Goal: Task Accomplishment & Management: Complete application form

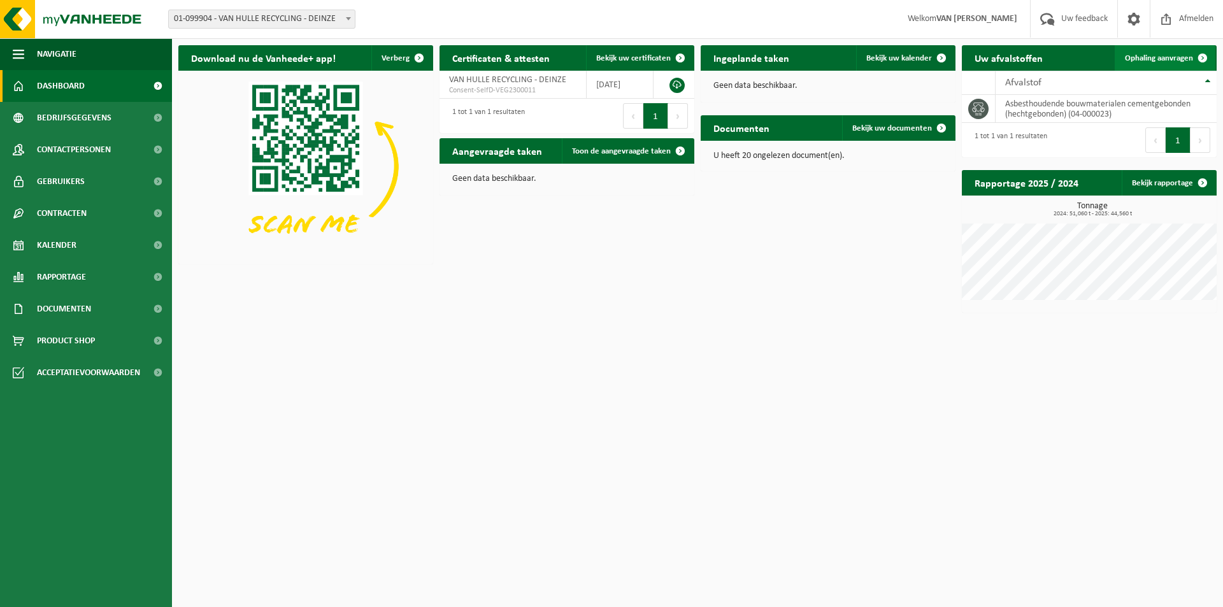
click at [1189, 56] on span "Ophaling aanvragen" at bounding box center [1159, 58] width 68 height 8
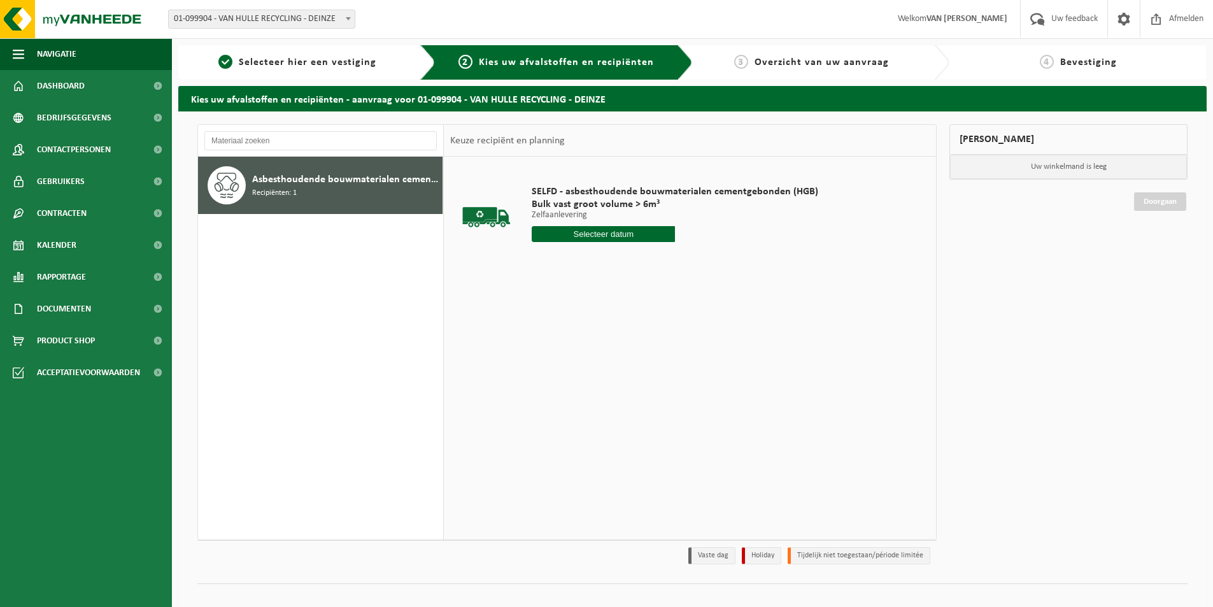
click at [573, 236] on input "text" at bounding box center [603, 234] width 143 height 16
click at [633, 369] on div "22" at bounding box center [633, 367] width 22 height 20
type input "Van 2025-08-22"
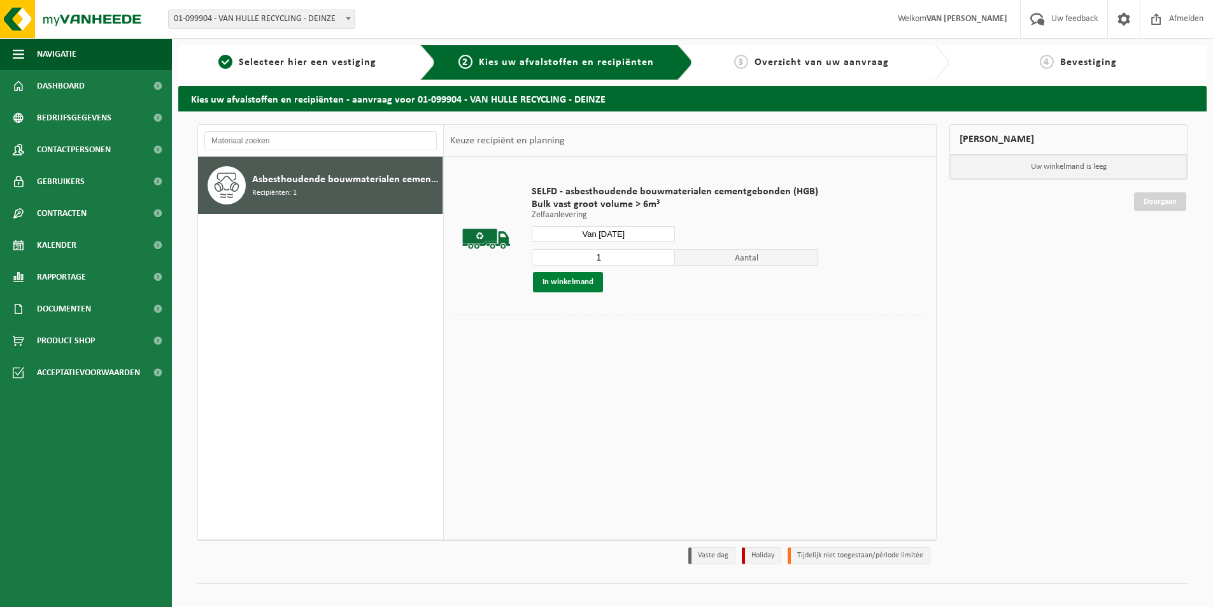
click at [590, 285] on button "In winkelmand" at bounding box center [568, 282] width 70 height 20
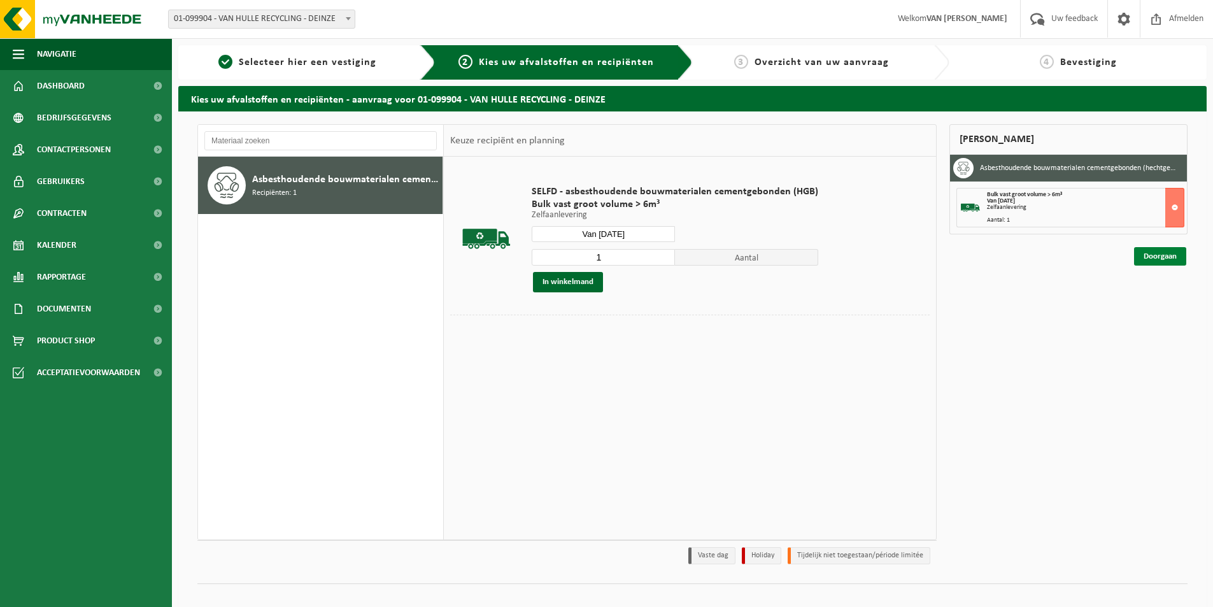
click at [1176, 255] on link "Doorgaan" at bounding box center [1160, 256] width 52 height 18
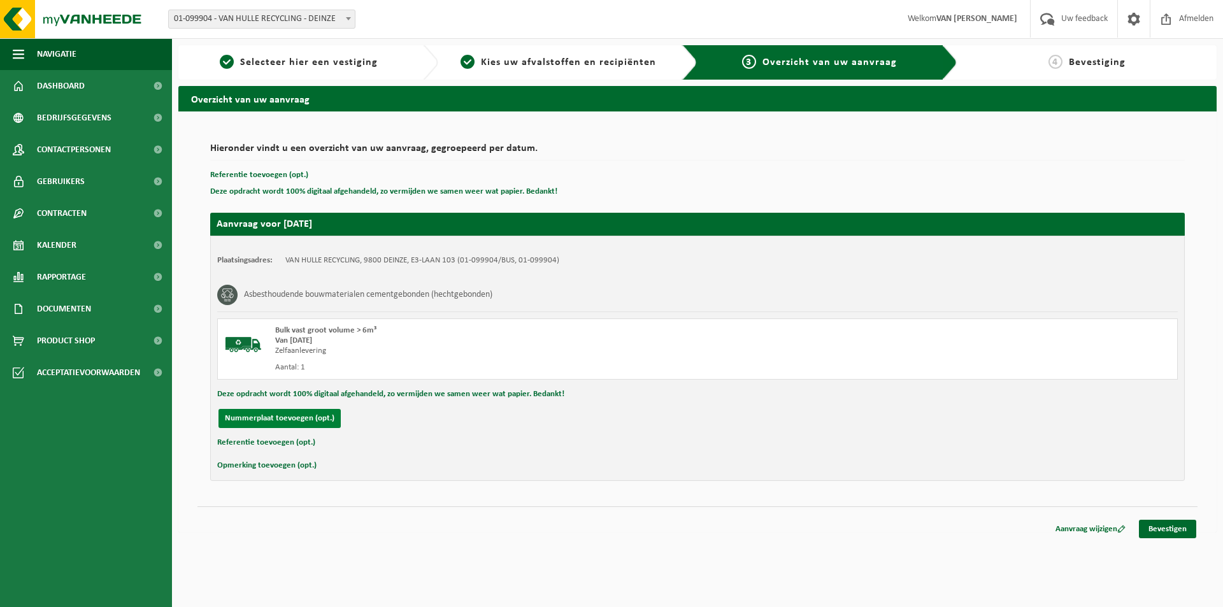
click at [317, 418] on button "Nummerplaat toevoegen (opt.)" at bounding box center [279, 418] width 122 height 19
click at [318, 423] on input "text" at bounding box center [418, 418] width 287 height 19
type input "1-UHJ-377"
type input "0472821995"
click at [1181, 536] on link "Bevestigen" at bounding box center [1167, 529] width 57 height 18
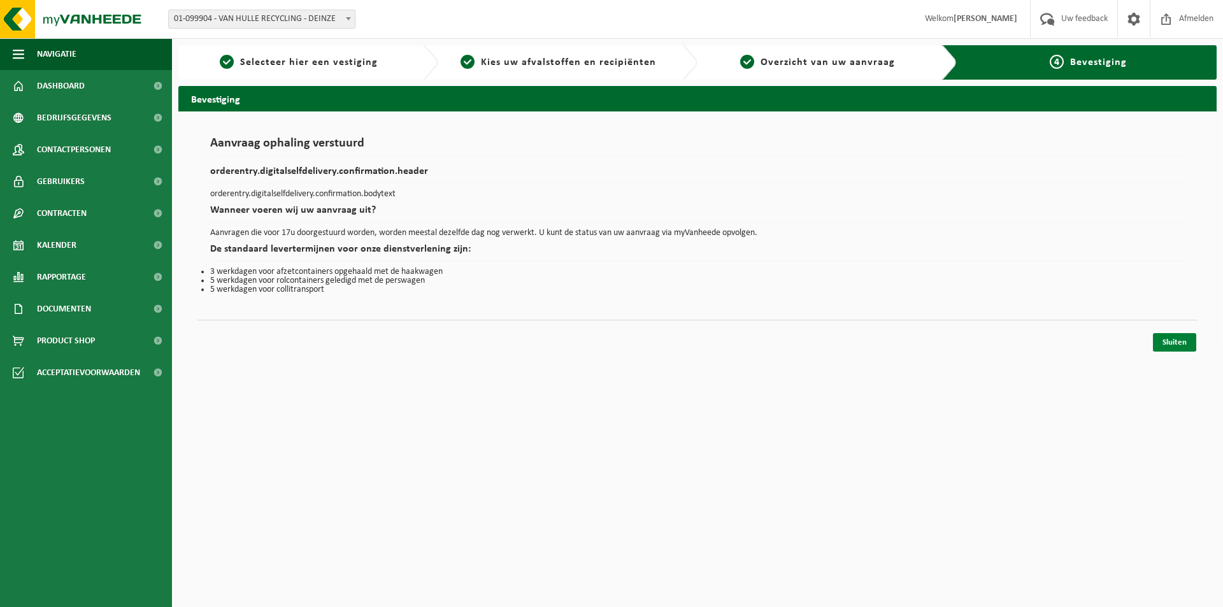
click at [1185, 345] on link "Sluiten" at bounding box center [1174, 342] width 43 height 18
